Goal: Find specific page/section: Find specific page/section

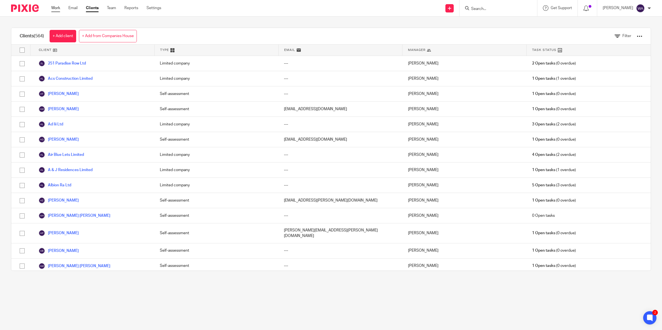
click at [55, 7] on link "Work" at bounding box center [55, 8] width 9 height 6
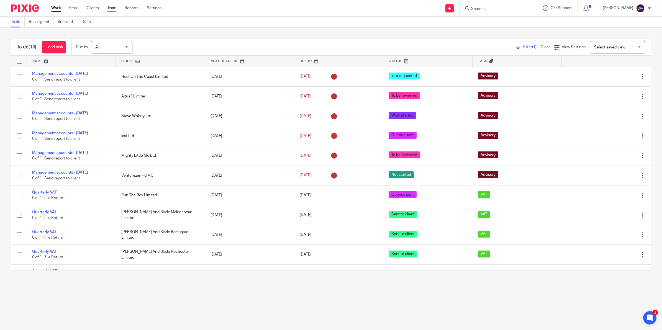
click at [115, 7] on link "Team" at bounding box center [111, 8] width 9 height 6
click at [38, 19] on link "Reassigned" at bounding box center [41, 22] width 25 height 11
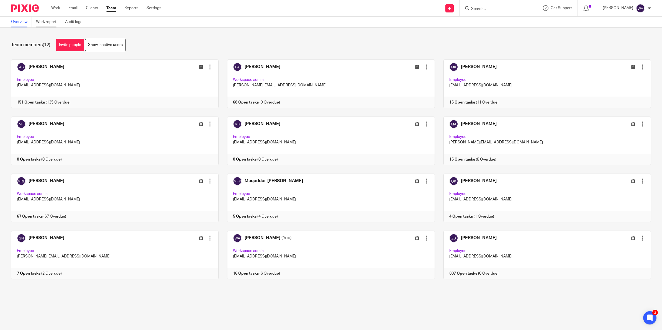
click at [44, 22] on link "Work report" at bounding box center [48, 22] width 25 height 11
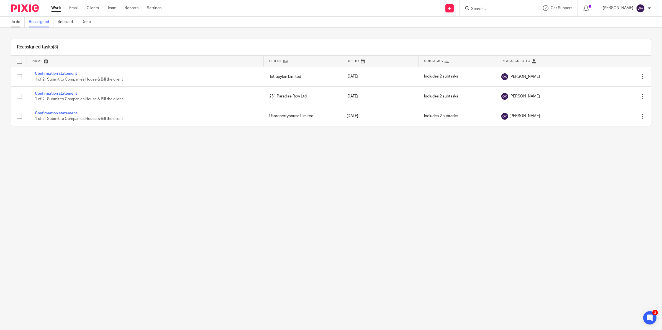
click at [17, 21] on link "To do" at bounding box center [18, 22] width 14 height 11
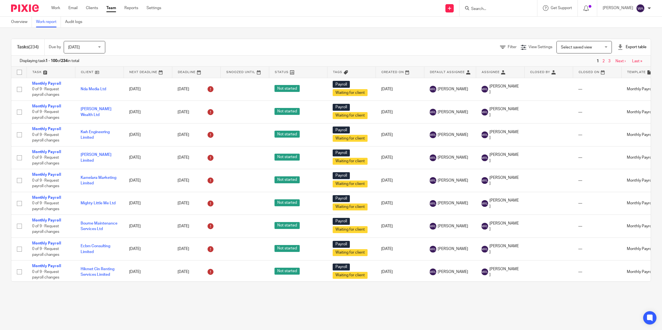
click at [96, 49] on span "[DATE]" at bounding box center [82, 47] width 29 height 12
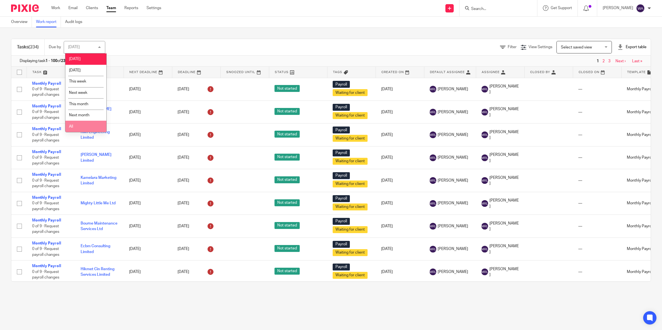
click at [74, 127] on li "All" at bounding box center [85, 126] width 41 height 11
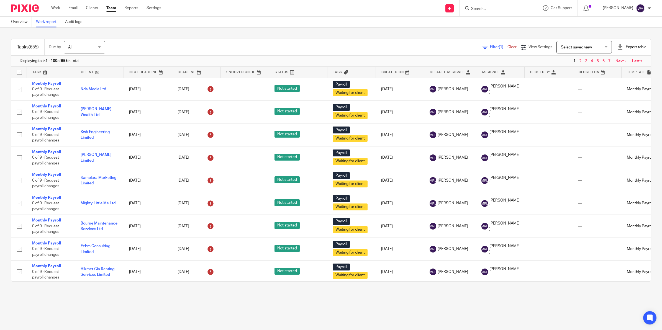
click at [561, 47] on span "Select saved view" at bounding box center [576, 47] width 31 height 4
click at [405, 56] on div "Displaying task 1 - 100 of 655 in total 1 2 3 4 5 6 7 Next › Last »" at bounding box center [331, 61] width 640 height 11
click at [490, 47] on span "Filter (1)" at bounding box center [498, 47] width 17 height 4
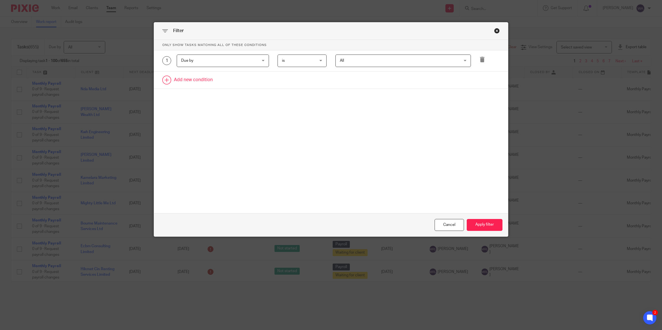
click at [185, 76] on link at bounding box center [331, 79] width 354 height 17
click at [199, 82] on div "Field" at bounding box center [216, 82] width 70 height 12
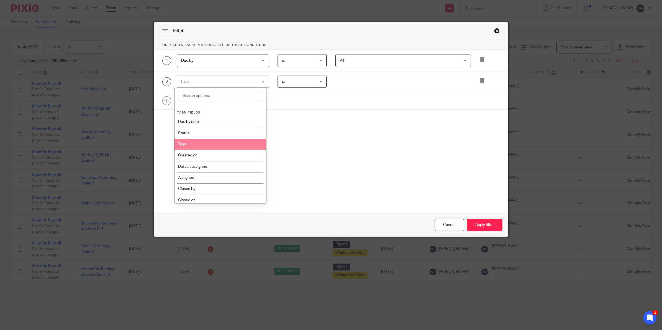
click at [198, 145] on li "Tags" at bounding box center [221, 144] width 92 height 11
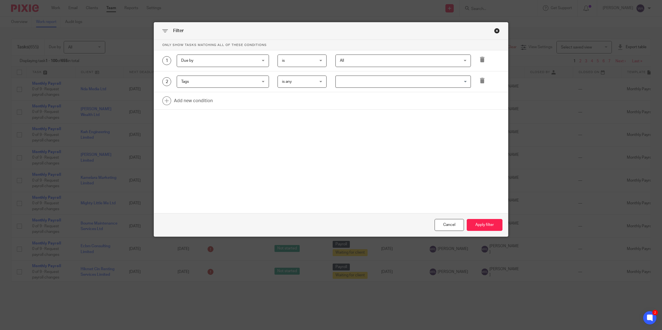
drag, startPoint x: 363, startPoint y: 83, endPoint x: 356, endPoint y: 84, distance: 6.7
click at [362, 83] on input "Search for option" at bounding box center [401, 82] width 131 height 10
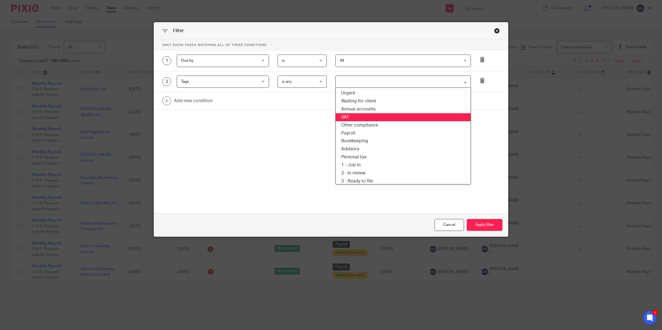
click at [357, 114] on li "VAT" at bounding box center [403, 117] width 135 height 8
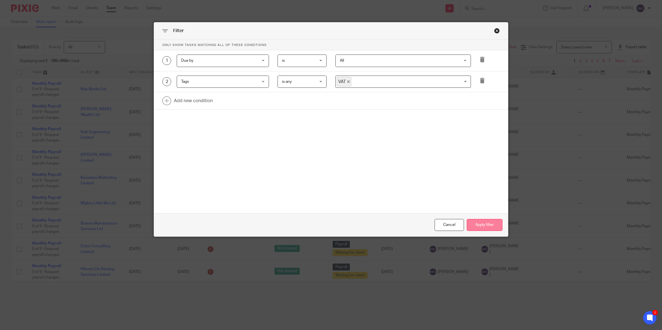
click at [481, 223] on button "Apply filter" at bounding box center [485, 225] width 36 height 12
